Goal: Transaction & Acquisition: Purchase product/service

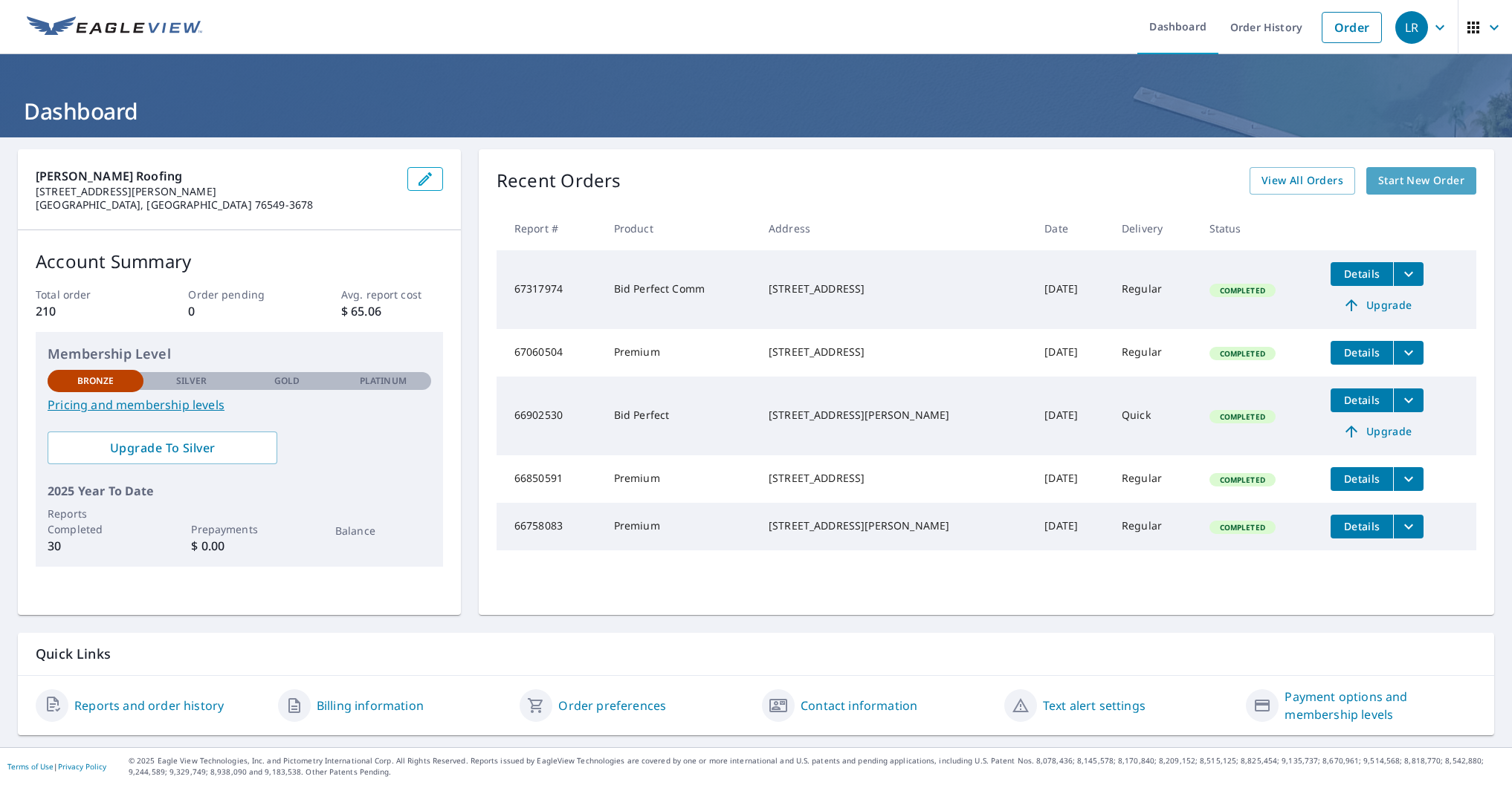
click at [1424, 180] on span "Start New Order" at bounding box center [1420, 180] width 87 height 19
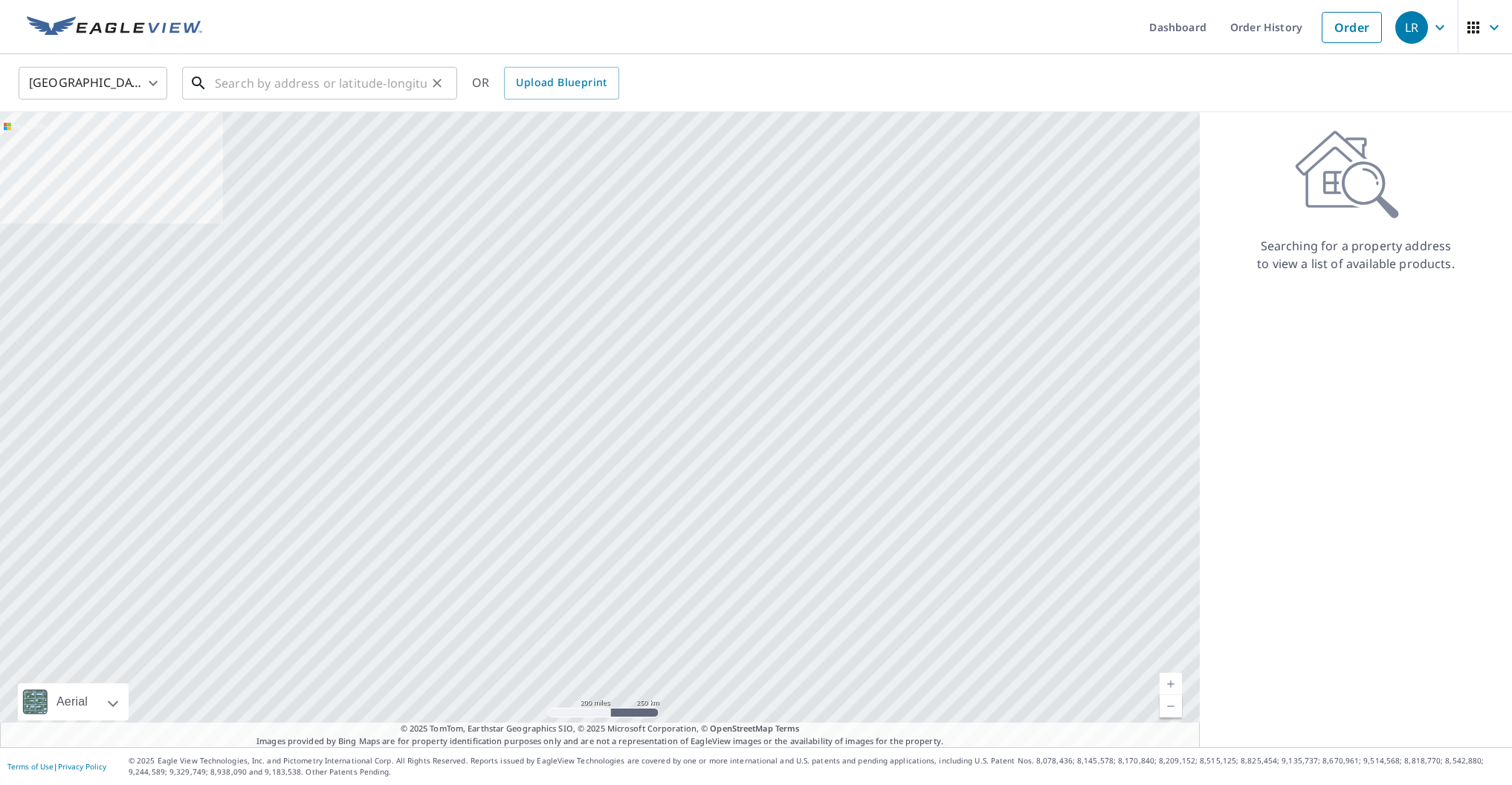
click at [236, 87] on input "text" at bounding box center [321, 84] width 212 height 42
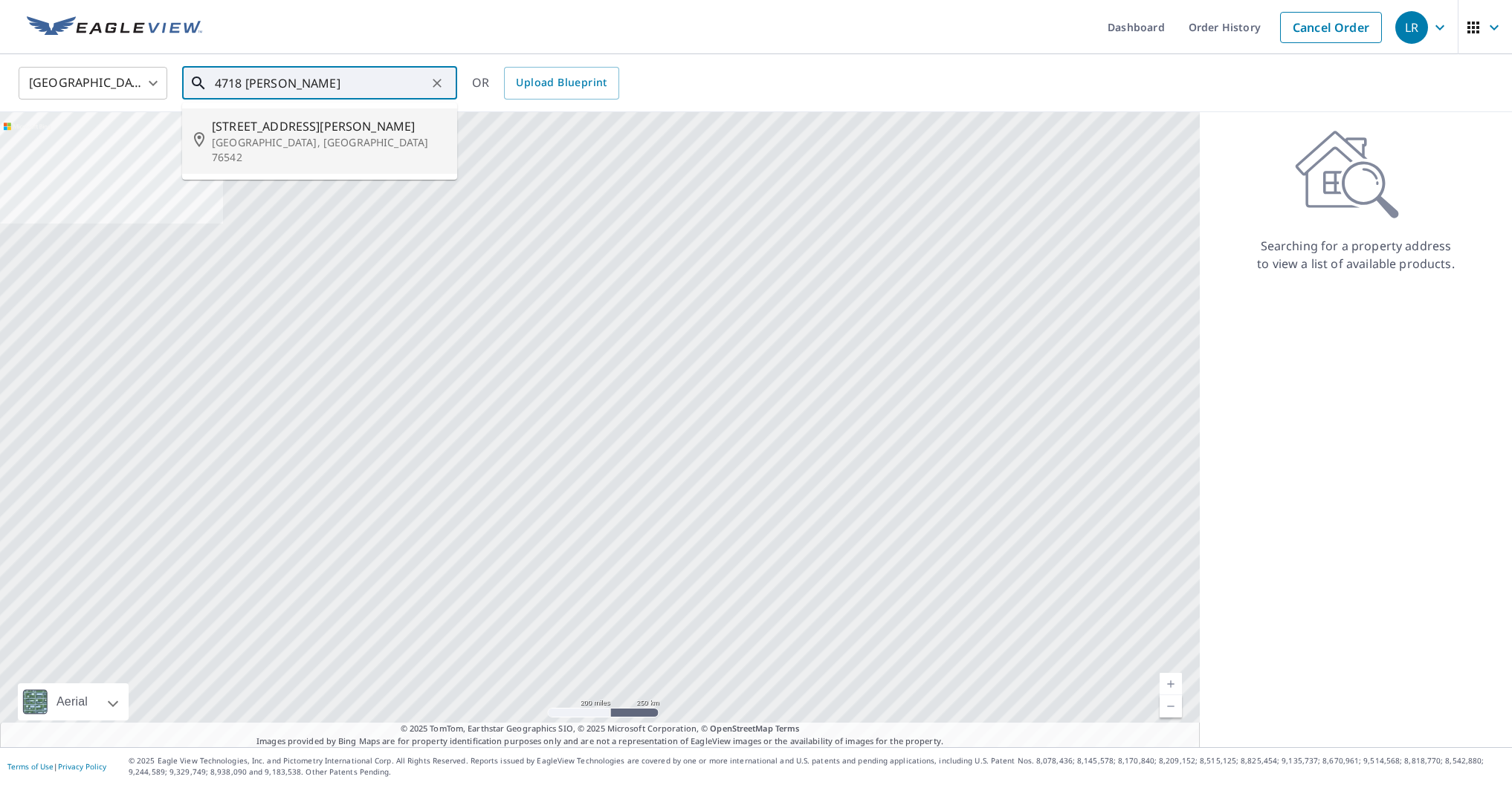
click at [242, 132] on span "[STREET_ADDRESS][PERSON_NAME]" at bounding box center [328, 126] width 233 height 18
type input "[STREET_ADDRESS][PERSON_NAME][PERSON_NAME]"
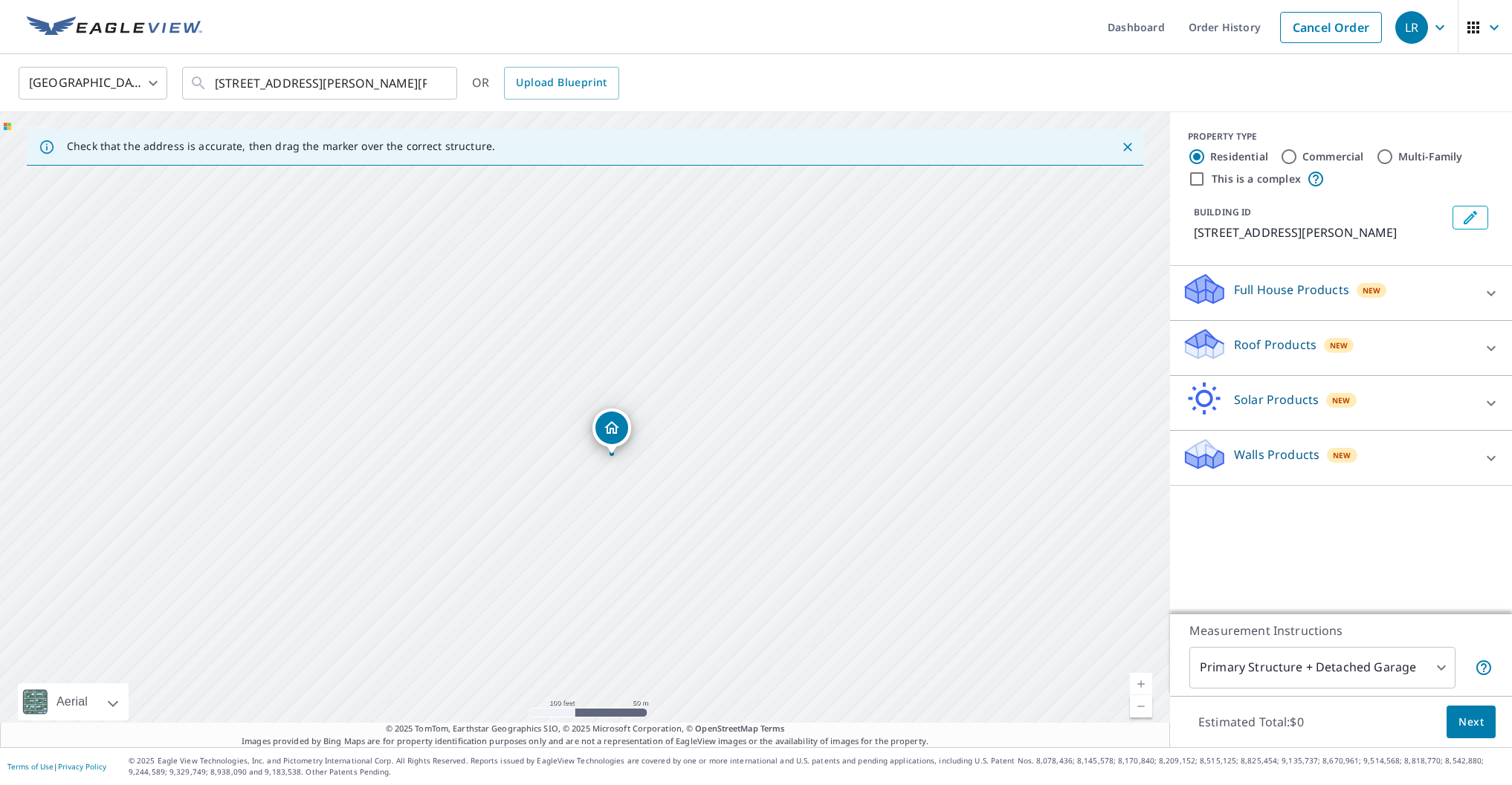
drag, startPoint x: 647, startPoint y: 284, endPoint x: 804, endPoint y: 180, distance: 188.3
click at [804, 179] on div "[STREET_ADDRESS][PERSON_NAME][PERSON_NAME]" at bounding box center [584, 430] width 1170 height 635
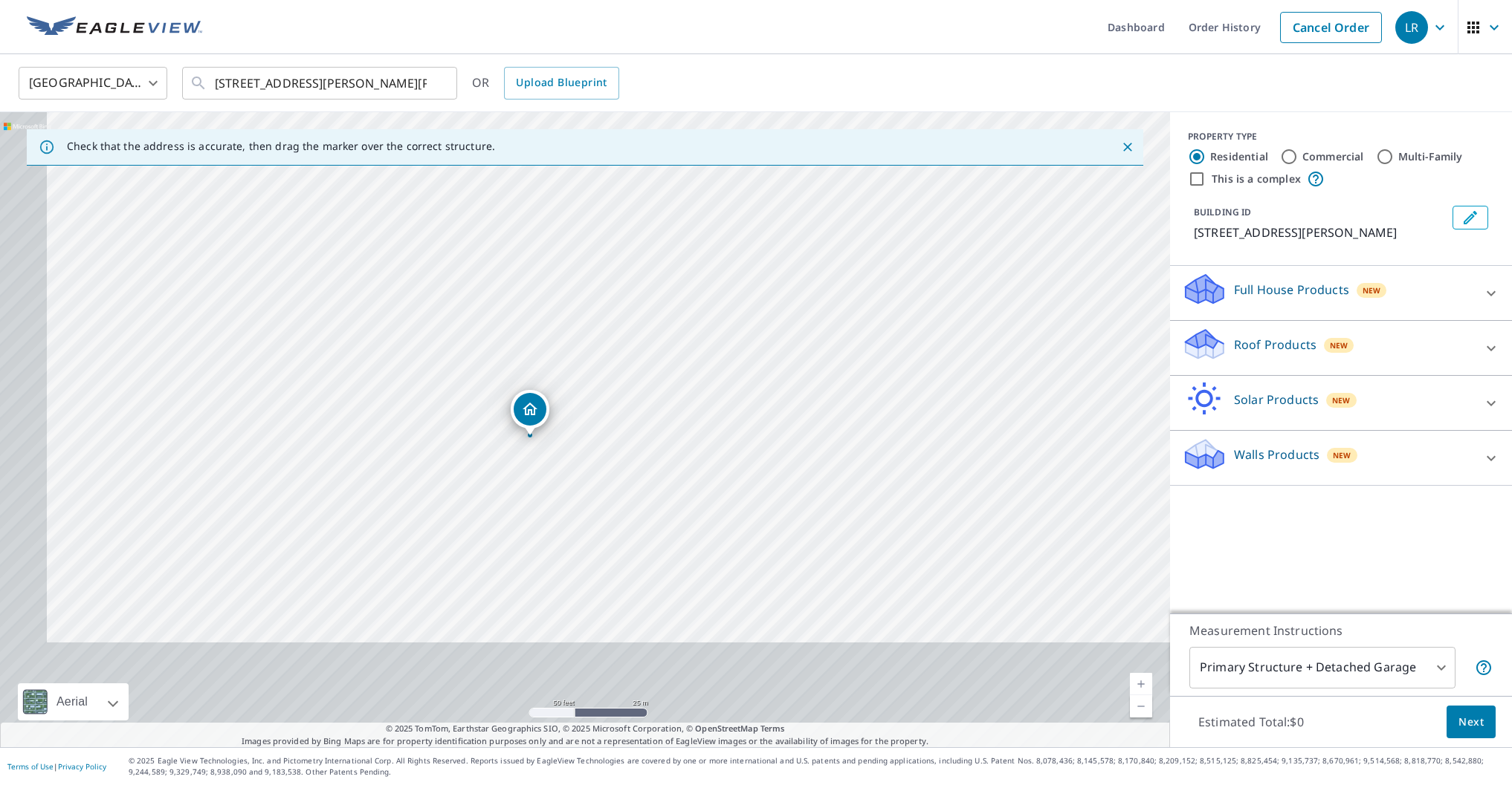
drag, startPoint x: 728, startPoint y: 294, endPoint x: 764, endPoint y: 213, distance: 88.6
click at [764, 213] on div "[STREET_ADDRESS][PERSON_NAME][PERSON_NAME]" at bounding box center [584, 430] width 1170 height 635
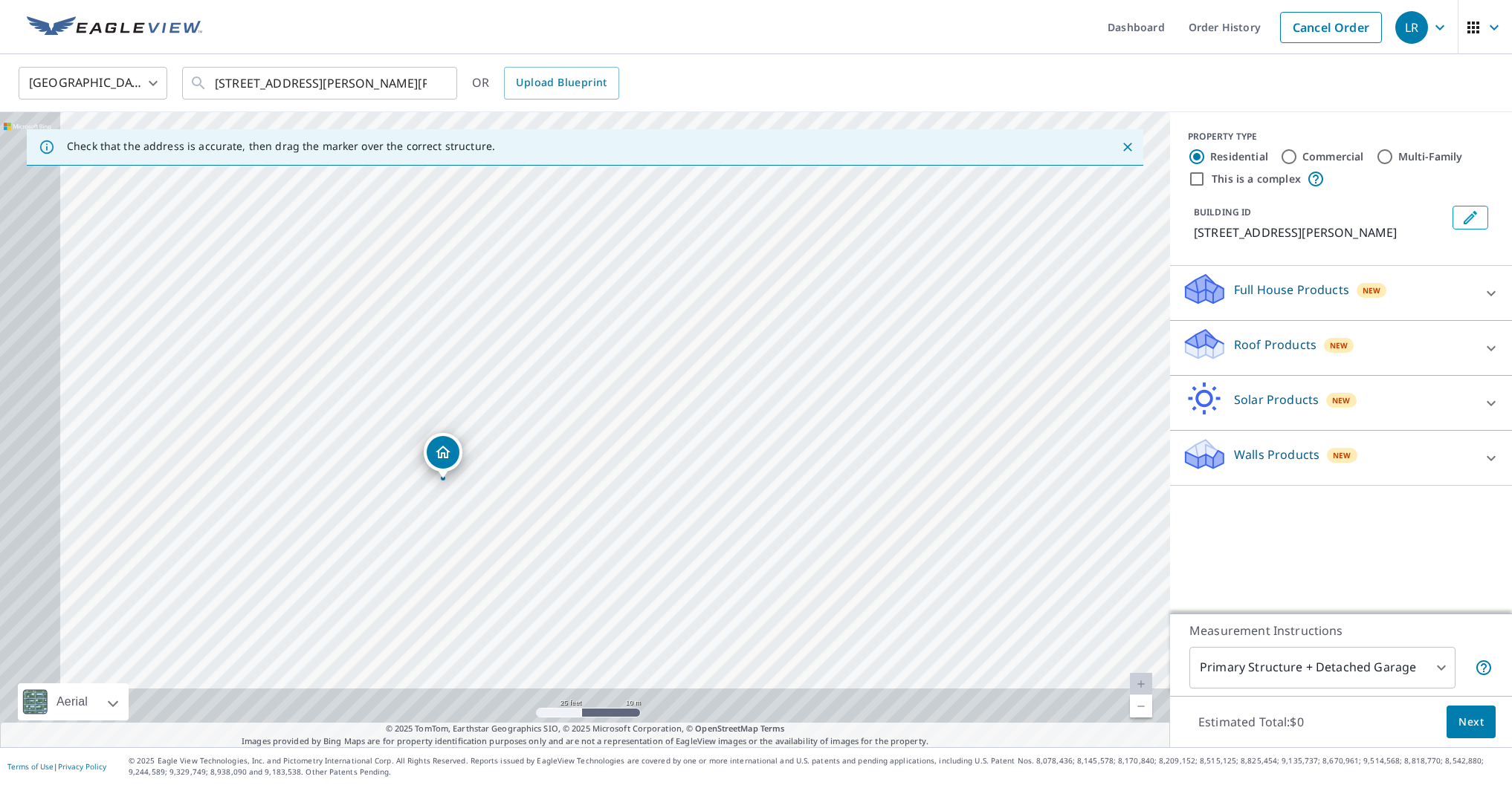
drag, startPoint x: 653, startPoint y: 266, endPoint x: 768, endPoint y: 163, distance: 154.4
click at [769, 163] on div "Check that the address is accurate, then drag the marker over the correct struc…" at bounding box center [584, 430] width 1170 height 635
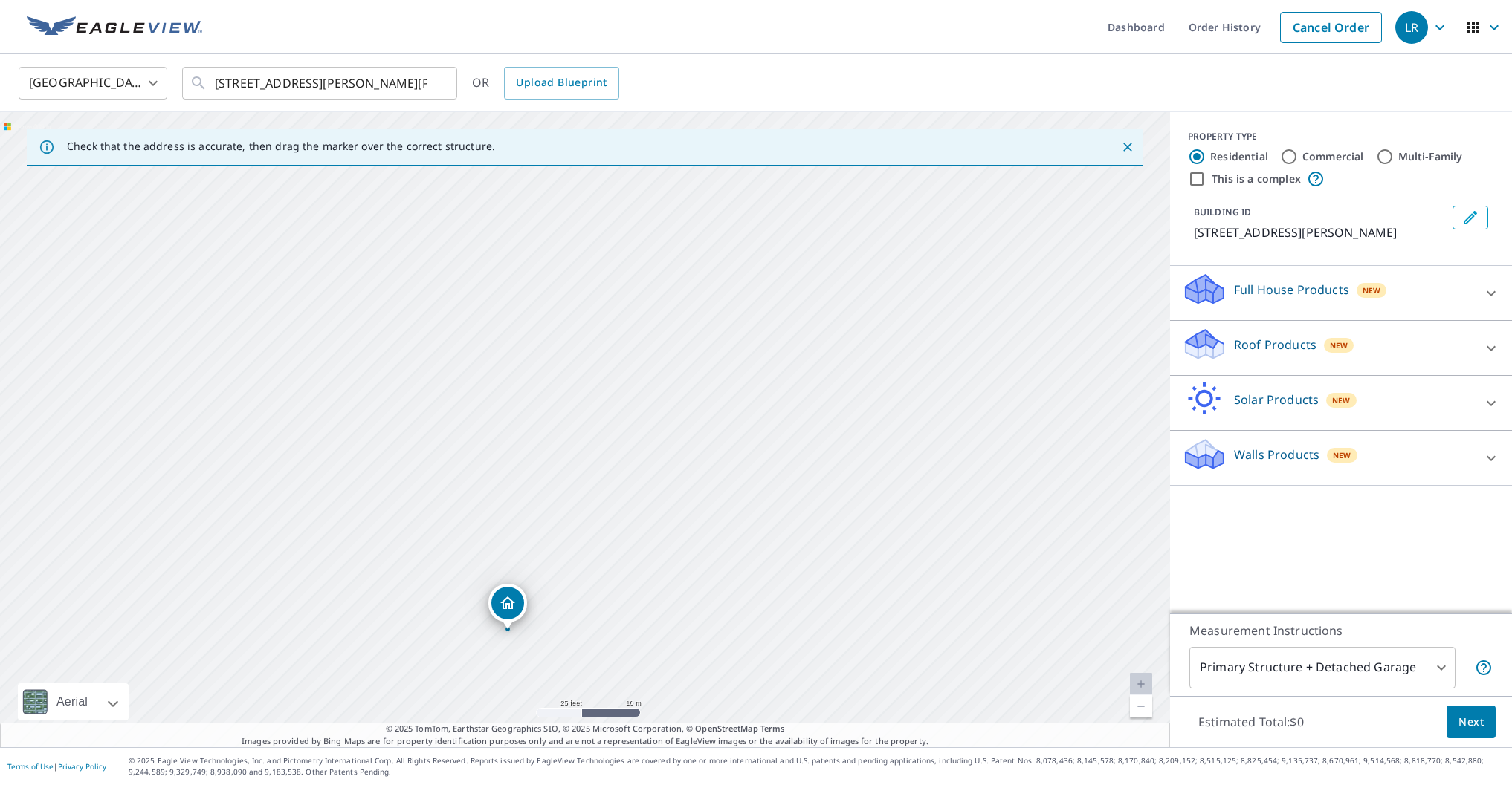
drag, startPoint x: 817, startPoint y: 379, endPoint x: 756, endPoint y: 198, distance: 191.0
click at [757, 198] on div "[STREET_ADDRESS][PERSON_NAME][PERSON_NAME]" at bounding box center [584, 430] width 1170 height 635
drag, startPoint x: 546, startPoint y: 488, endPoint x: 508, endPoint y: 385, distance: 109.8
click at [508, 385] on div "[STREET_ADDRESS][PERSON_NAME][PERSON_NAME]" at bounding box center [584, 430] width 1170 height 635
click at [1495, 287] on icon at bounding box center [1491, 294] width 18 height 18
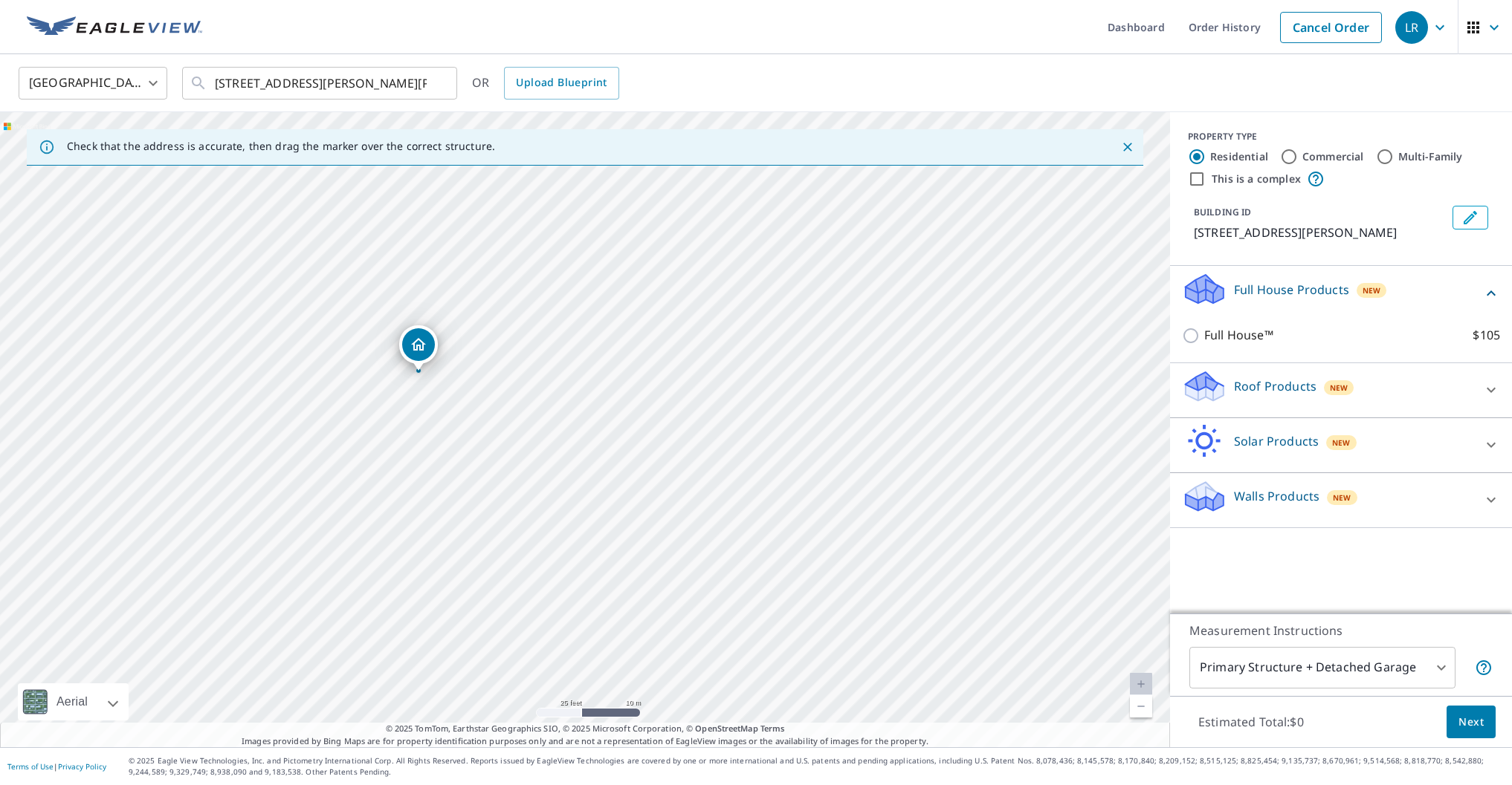
click at [1491, 392] on icon at bounding box center [1490, 390] width 9 height 5
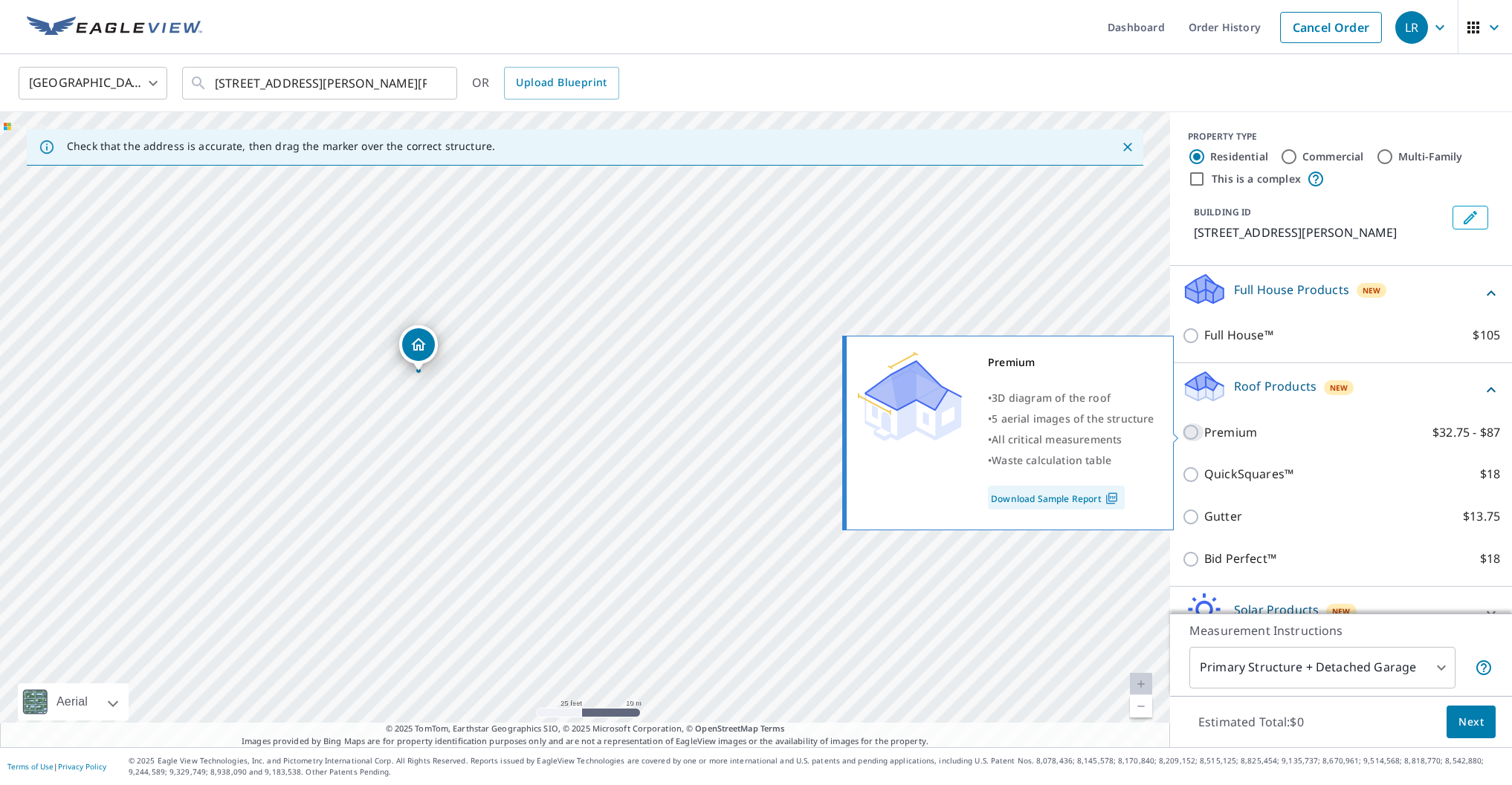
click at [1191, 433] on input "Premium $32.75 - $87" at bounding box center [1192, 433] width 22 height 18
checkbox input "true"
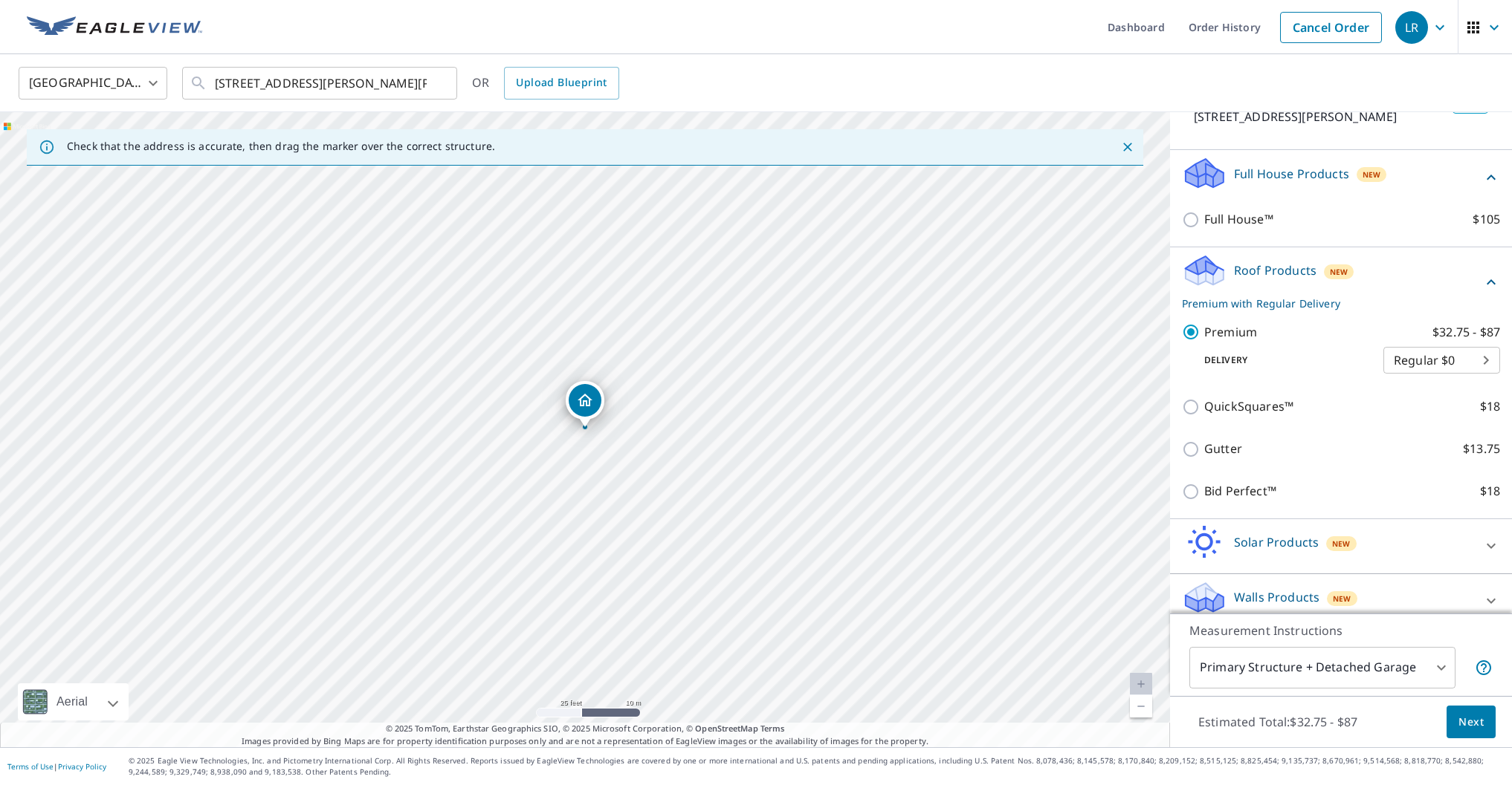
scroll to position [133, 0]
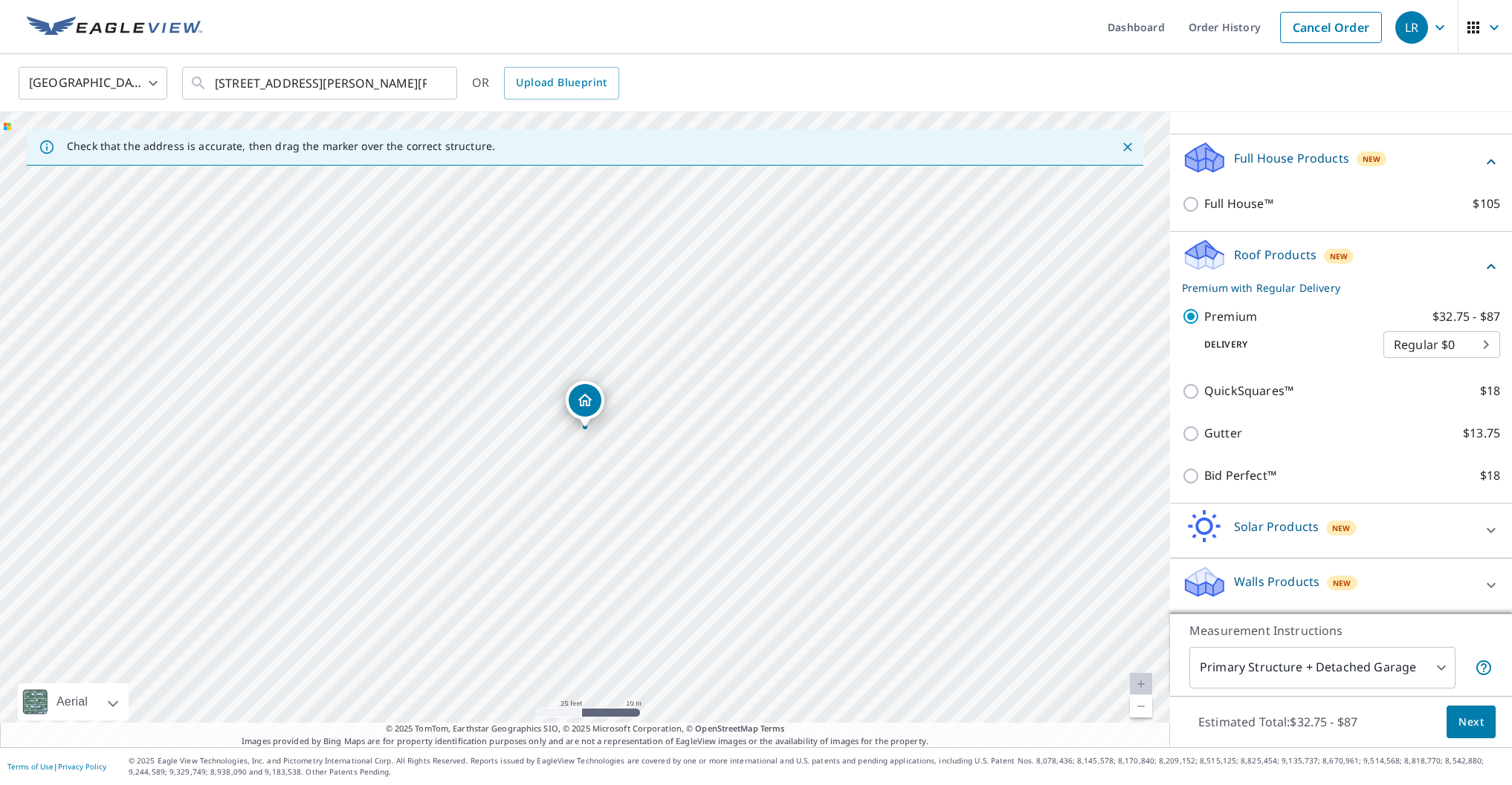
click at [1435, 665] on body "LR LR Dashboard Order History Cancel Order LR [GEOGRAPHIC_DATA] [GEOGRAPHIC_DAT…" at bounding box center [756, 392] width 1512 height 785
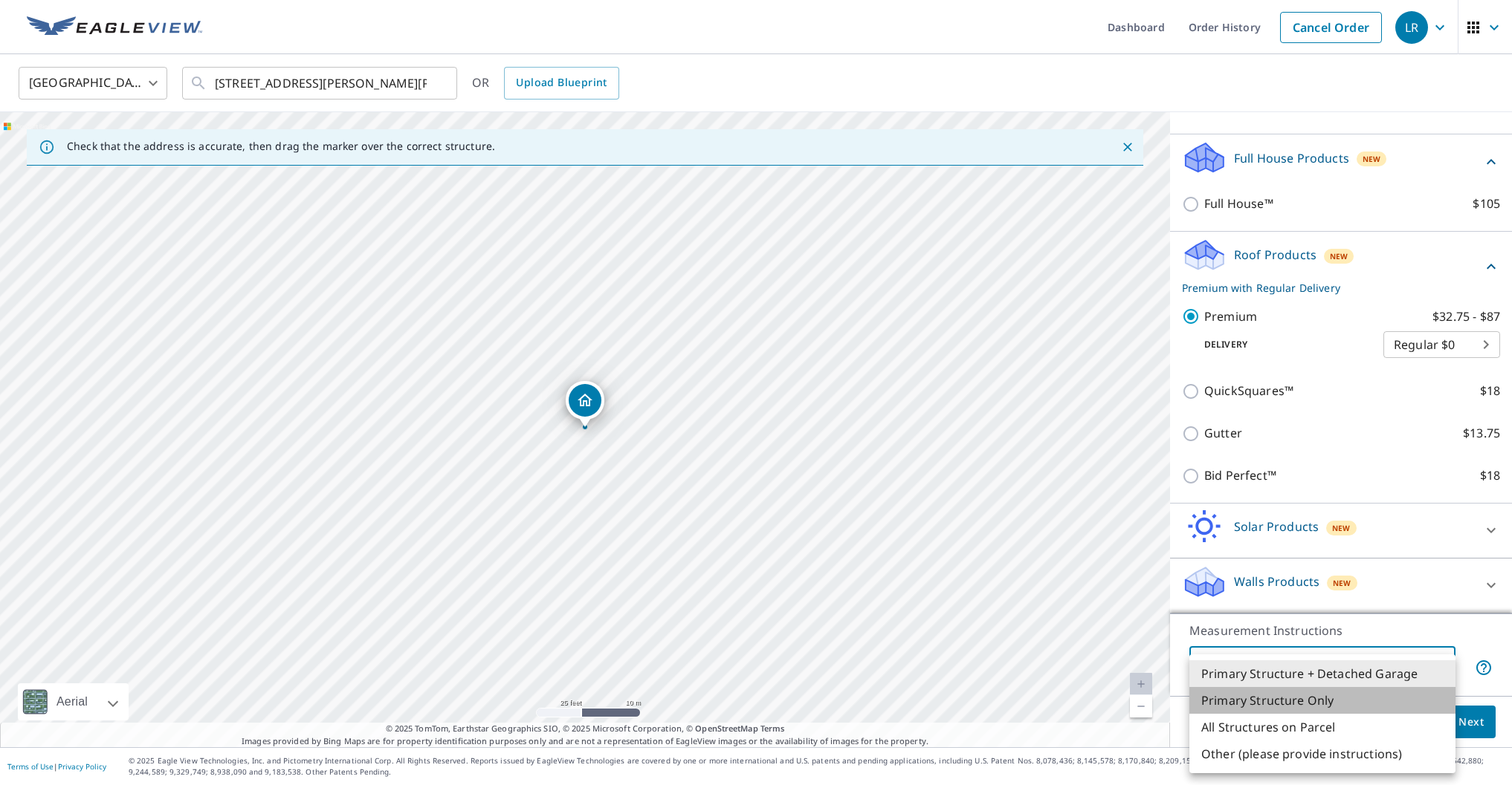
click at [1317, 703] on li "Primary Structure Only" at bounding box center [1322, 700] width 266 height 27
type input "2"
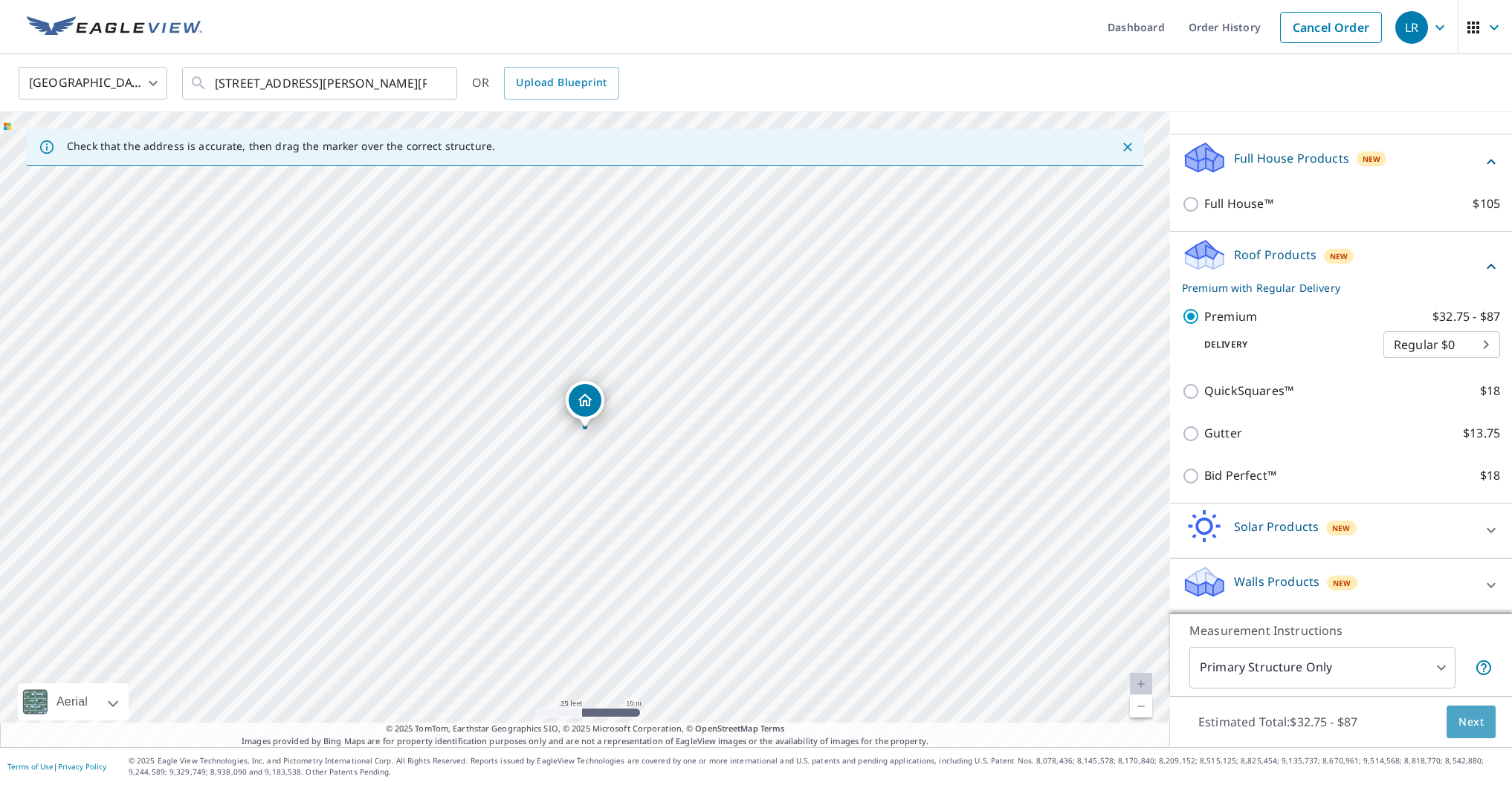
click at [1475, 719] on span "Next" at bounding box center [1470, 722] width 25 height 19
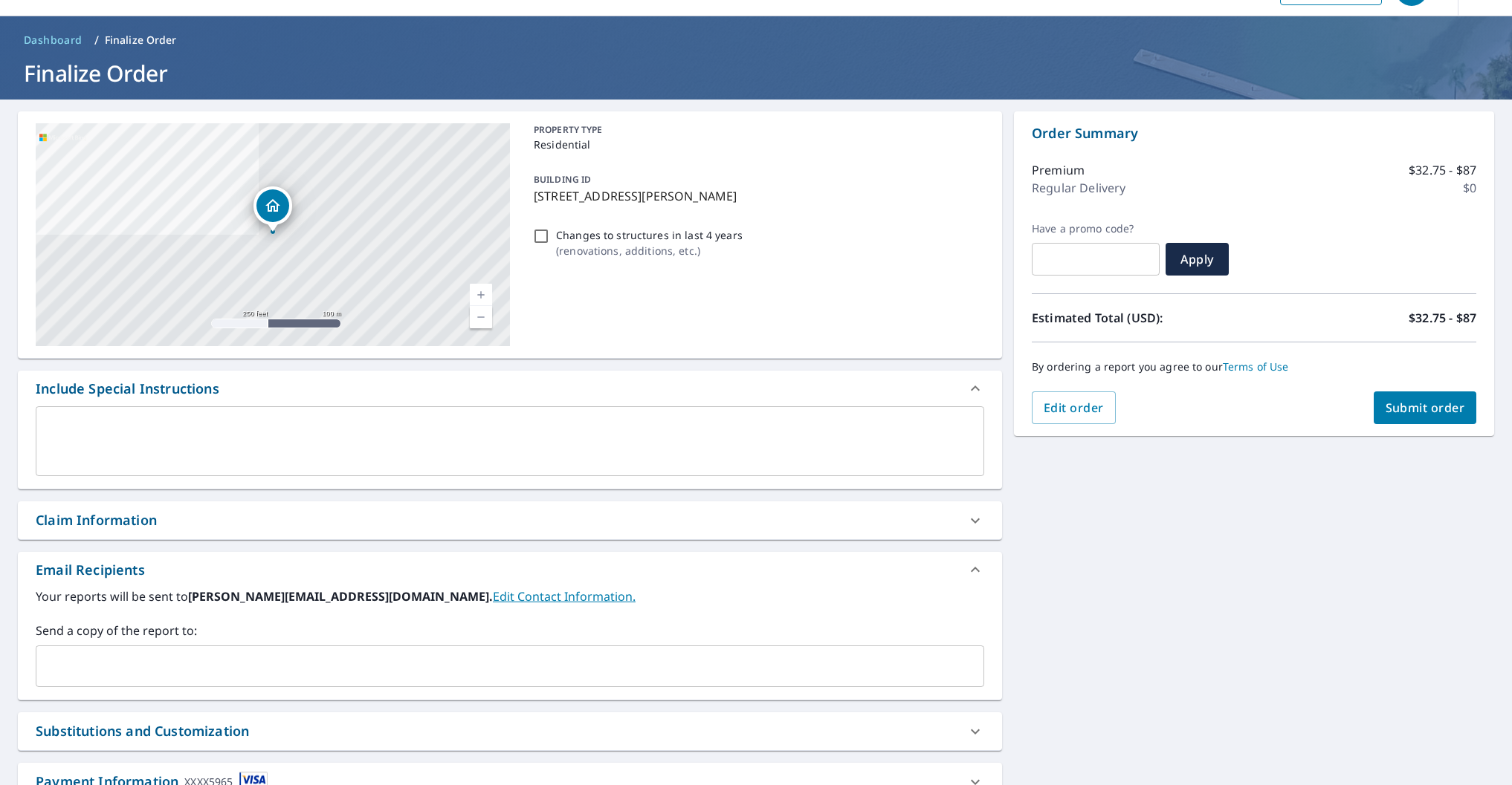
scroll to position [67, 0]
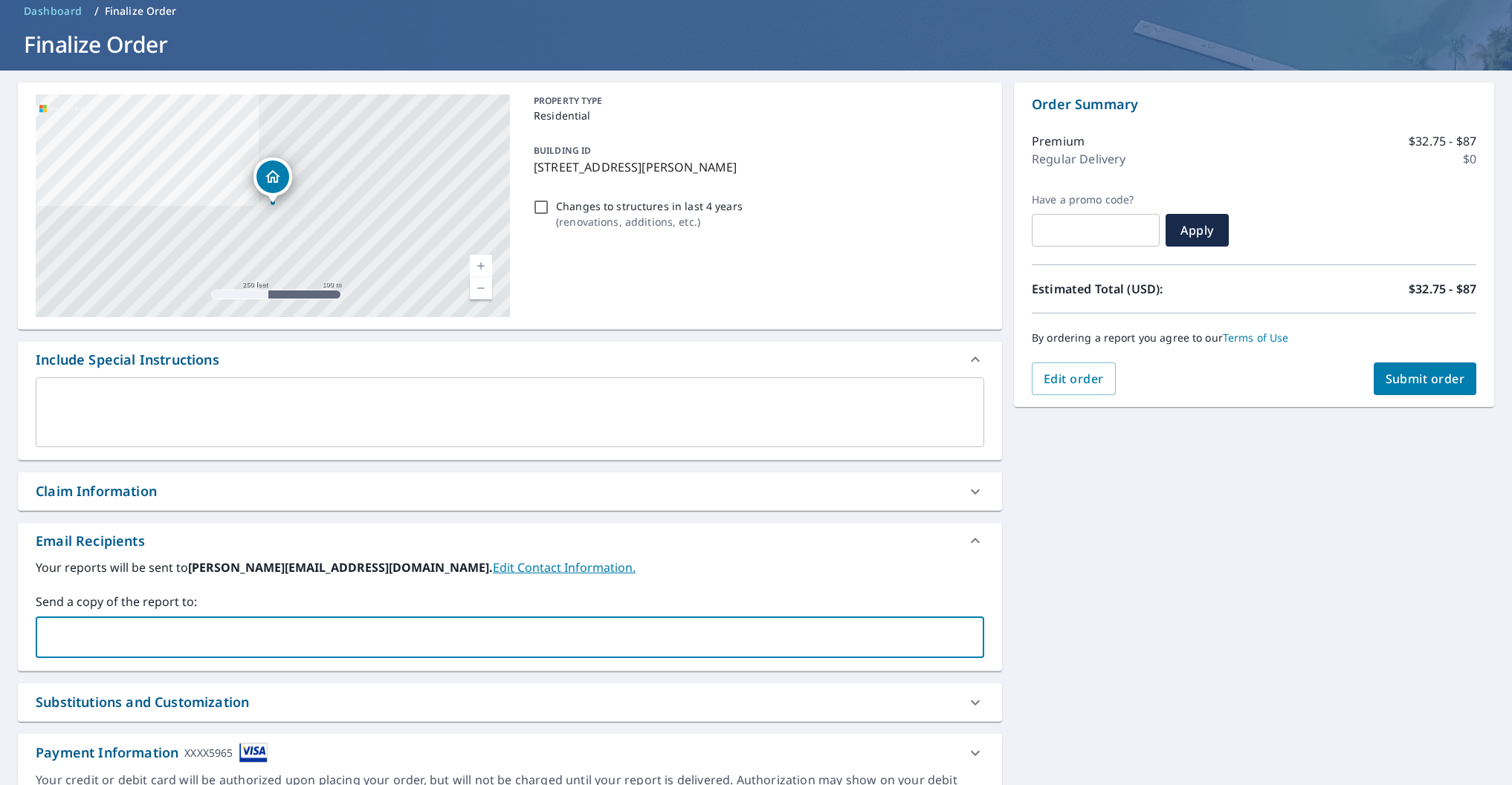
click at [89, 624] on input "text" at bounding box center [499, 637] width 913 height 28
type input "[PERSON_NAME][EMAIL_ADDRESS][DOMAIN_NAME]"
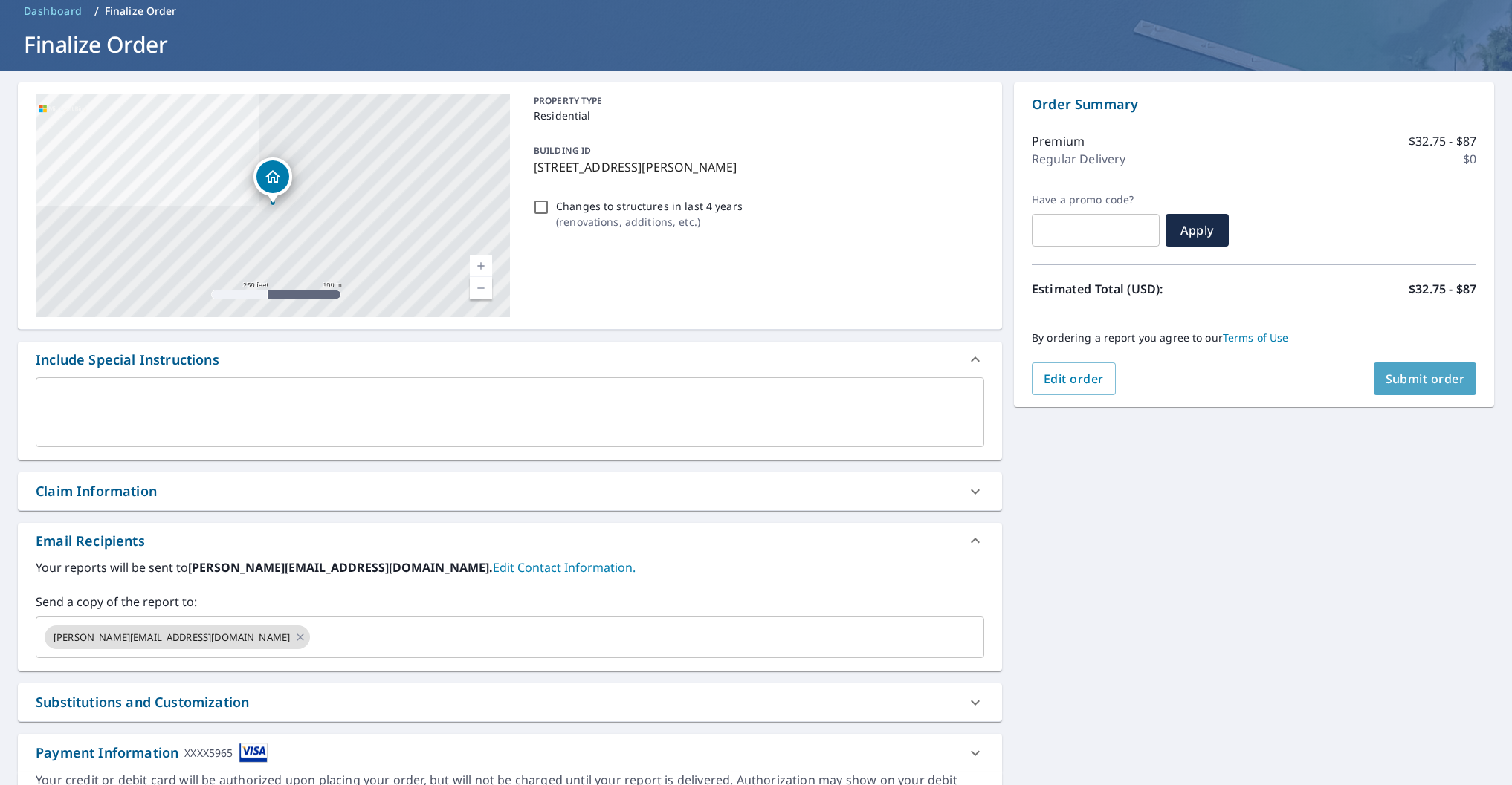
click at [1424, 378] on span "Submit order" at bounding box center [1425, 379] width 80 height 16
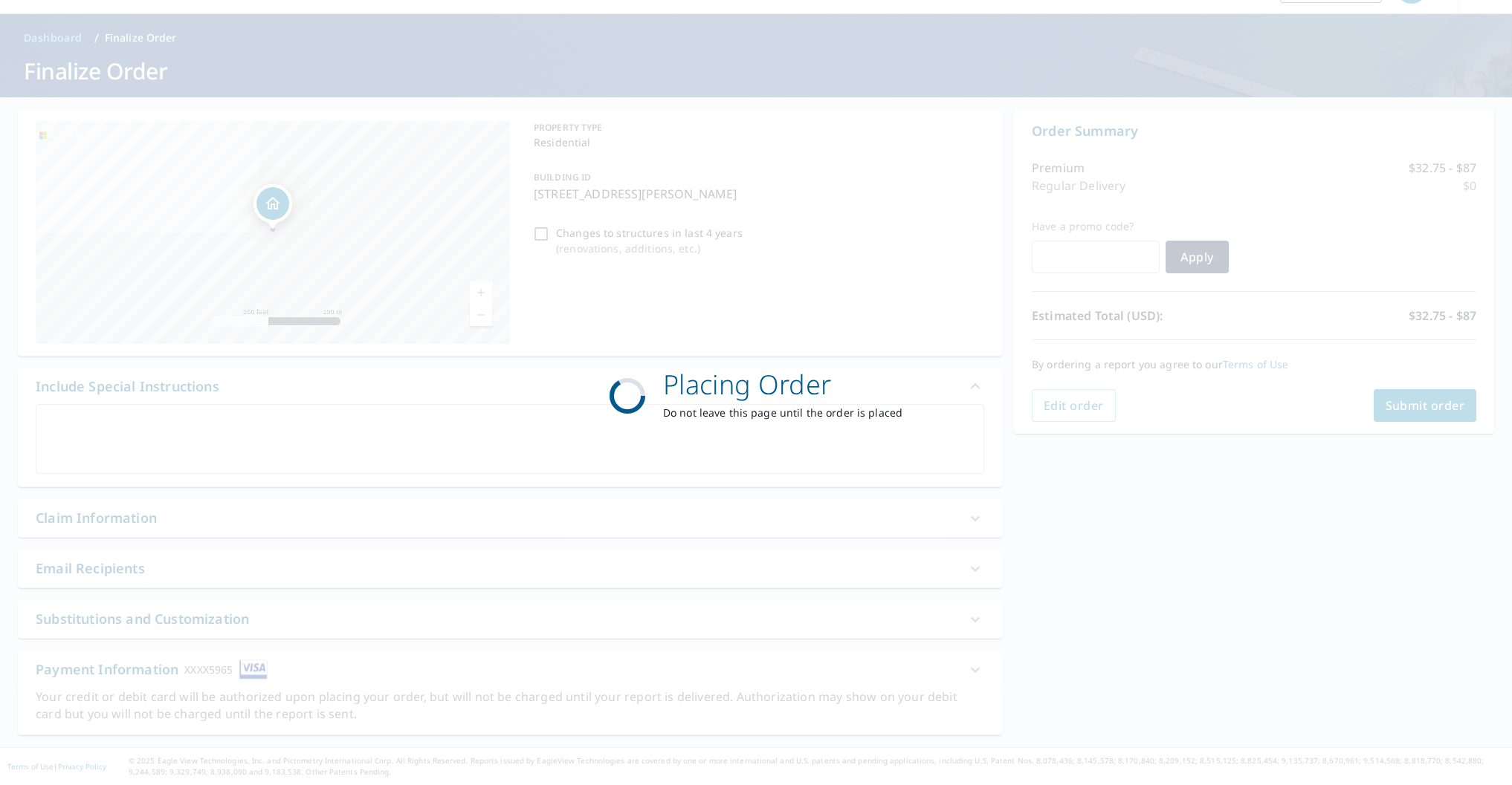
scroll to position [40, 0]
